Goal: Task Accomplishment & Management: Use online tool/utility

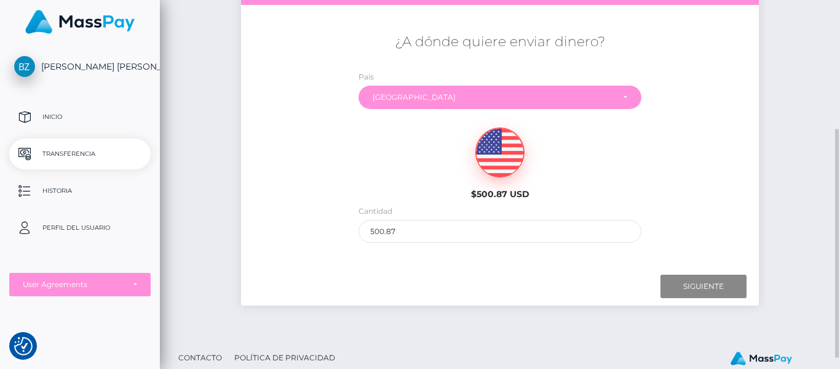
scroll to position [212, 0]
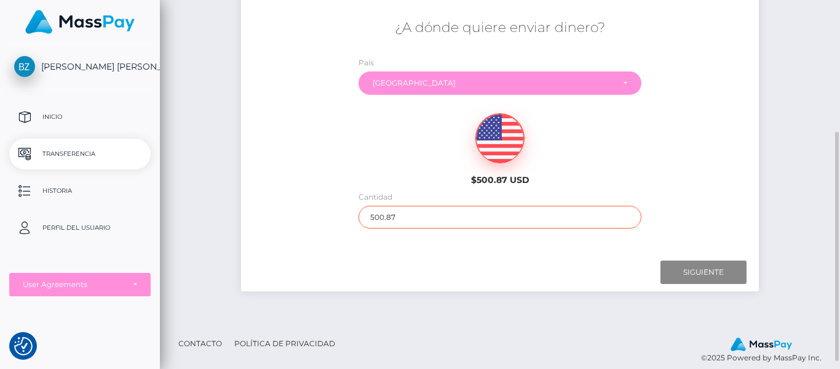
click at [417, 215] on input "500.87" at bounding box center [501, 216] width 284 height 23
type input "5"
type input "100.00"
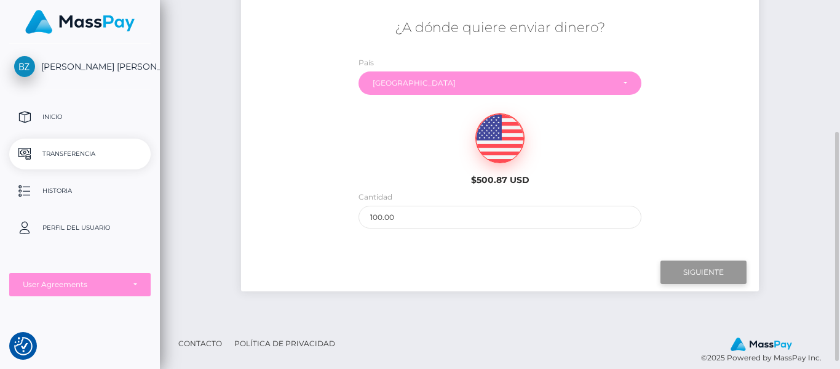
click at [703, 276] on input "Next" at bounding box center [704, 271] width 86 height 23
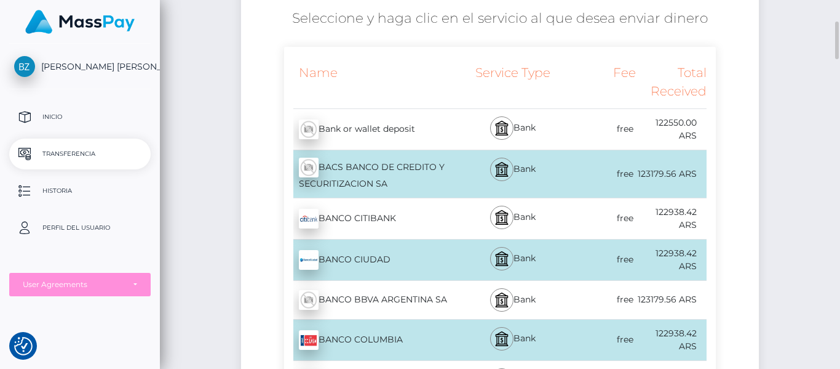
scroll to position [221, 0]
click at [579, 122] on div "free" at bounding box center [601, 129] width 70 height 28
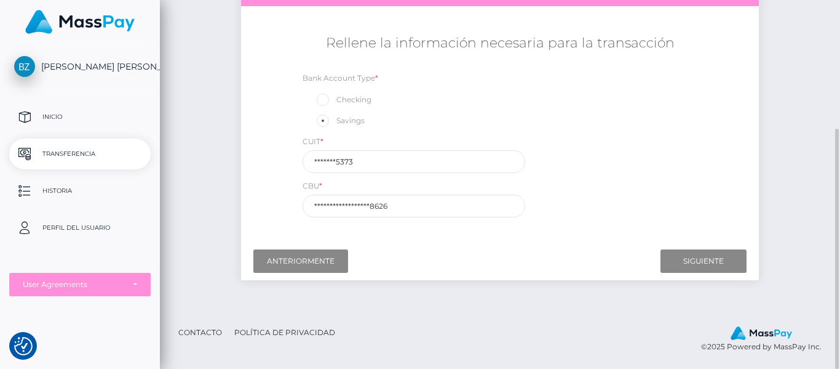
scroll to position [197, 0]
click at [696, 257] on input "Next" at bounding box center [704, 260] width 86 height 23
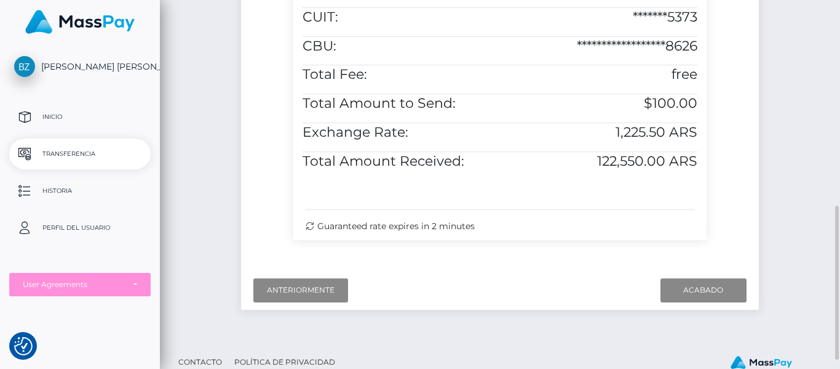
scroll to position [495, 0]
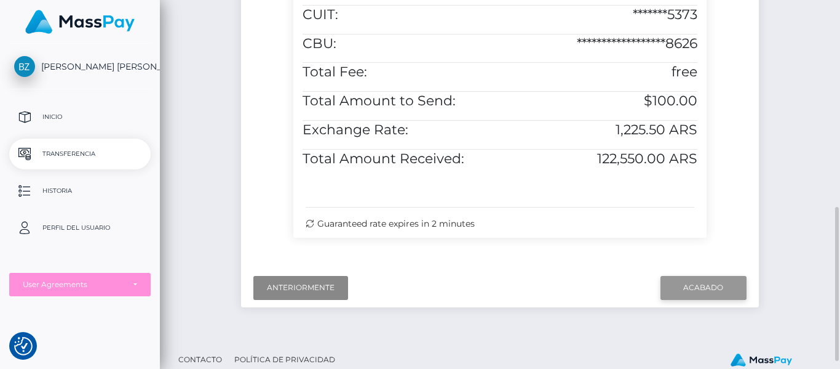
click at [706, 279] on input "Finish" at bounding box center [704, 287] width 86 height 23
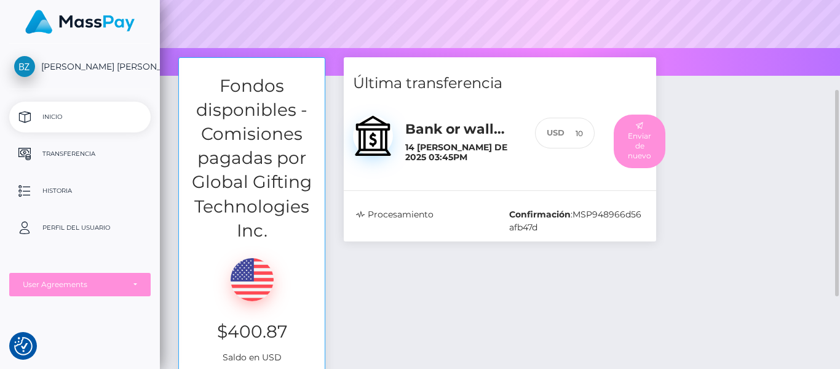
scroll to position [159, 0]
